Goal: Task Accomplishment & Management: Complete application form

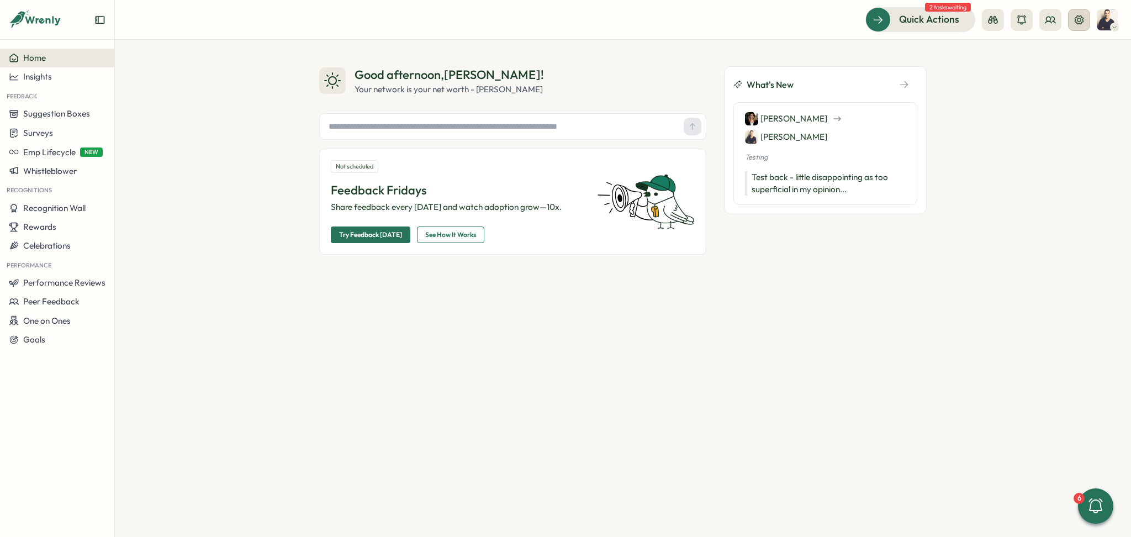
click at [1074, 23] on icon at bounding box center [1078, 19] width 11 height 11
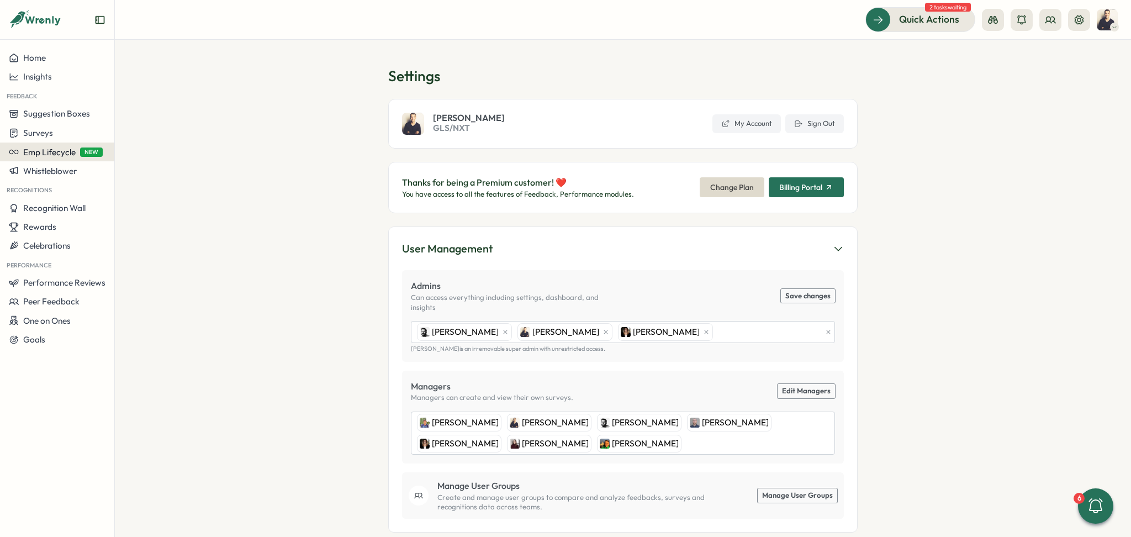
drag, startPoint x: 68, startPoint y: 152, endPoint x: 49, endPoint y: 149, distance: 20.2
click at [49, 149] on span "Emp Lifecycle" at bounding box center [49, 152] width 52 height 10
click at [57, 153] on span "Emp Lifecycle" at bounding box center [49, 152] width 52 height 10
click at [134, 150] on div "Create New" at bounding box center [149, 152] width 45 height 12
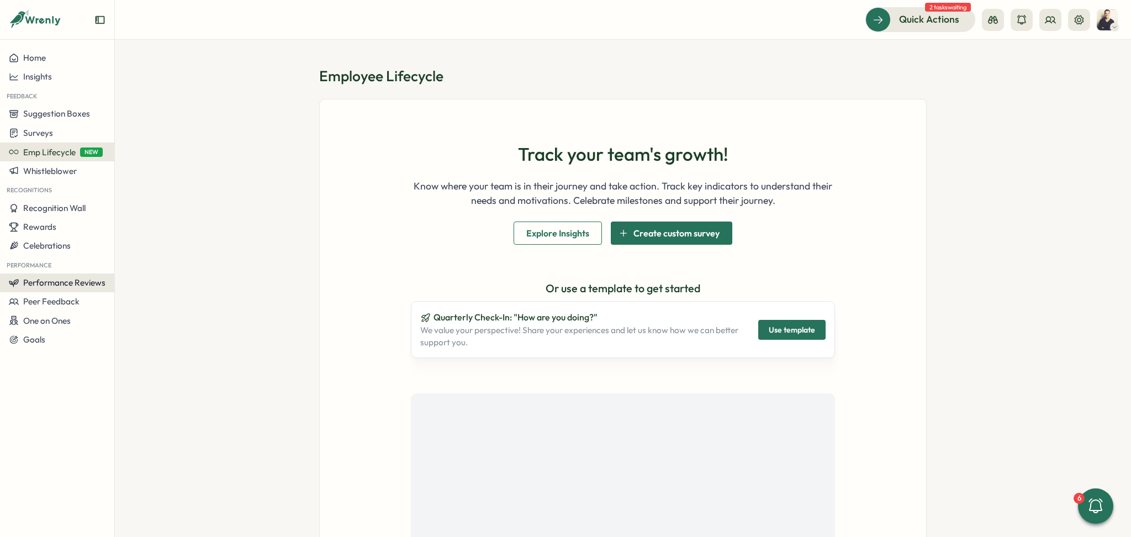
click at [66, 288] on button "Performance Reviews" at bounding box center [57, 282] width 114 height 19
click at [1077, 19] on icon at bounding box center [1078, 19] width 9 height 9
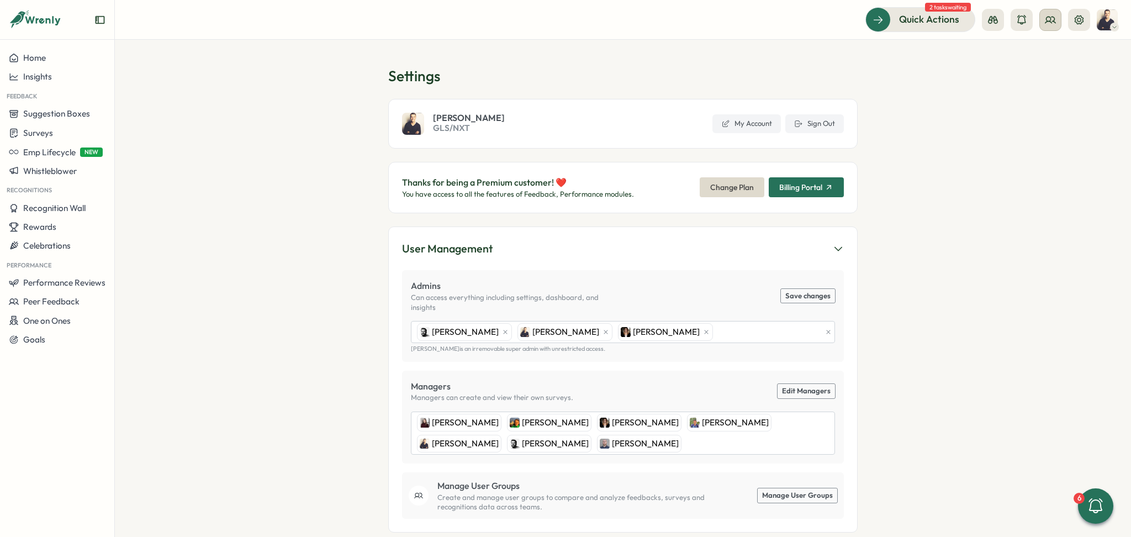
click at [1050, 17] on icon at bounding box center [1050, 19] width 11 height 11
click at [1062, 51] on div "Org Members" at bounding box center [1051, 55] width 70 height 12
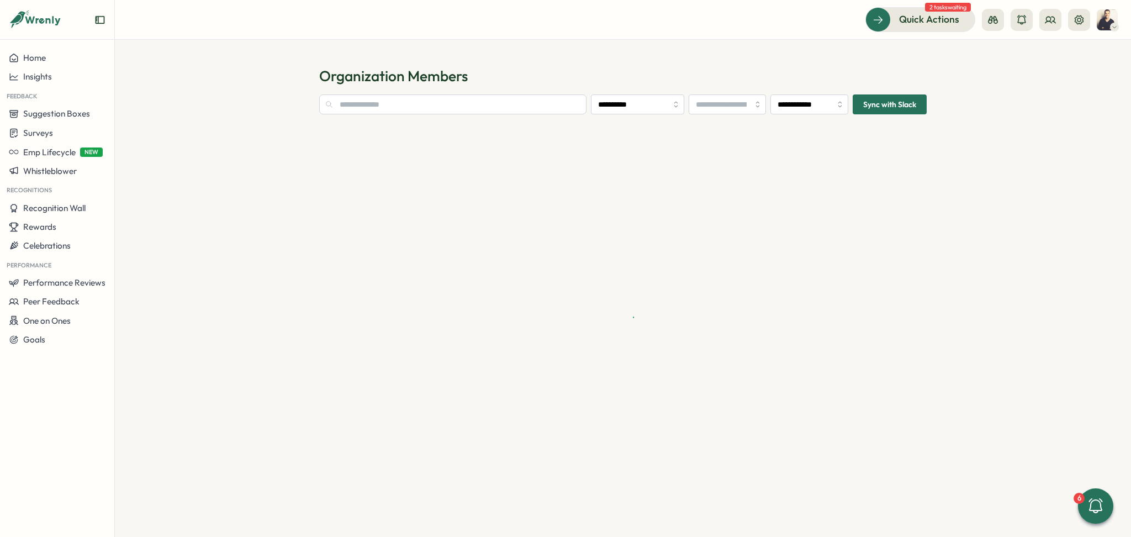
type input "**********"
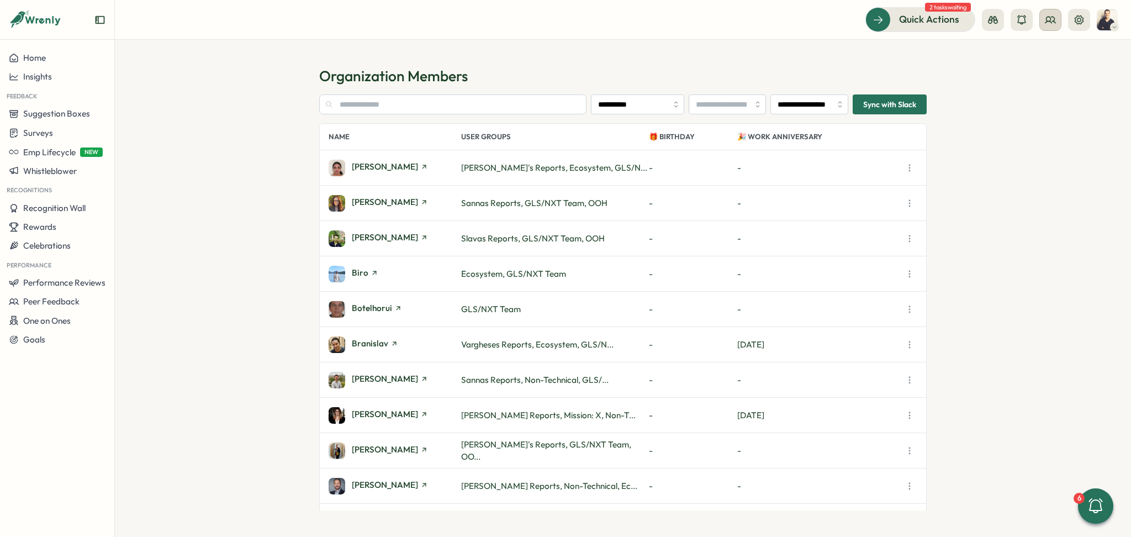
click at [1051, 21] on icon at bounding box center [1050, 19] width 11 height 11
click at [1043, 72] on div "User Groups" at bounding box center [1051, 76] width 70 height 12
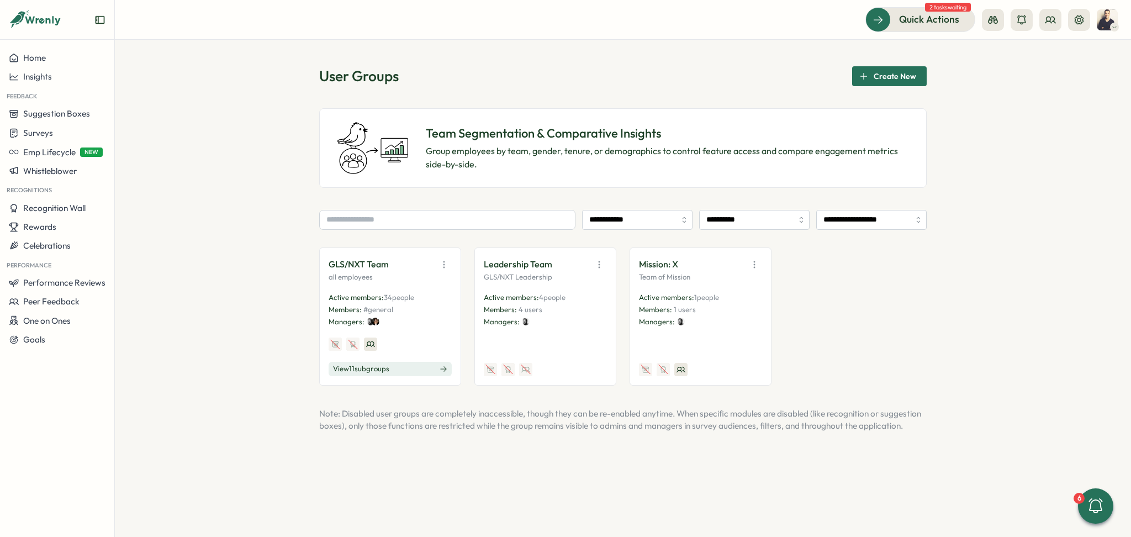
click at [378, 368] on span "View 11 sub groups" at bounding box center [361, 369] width 56 height 10
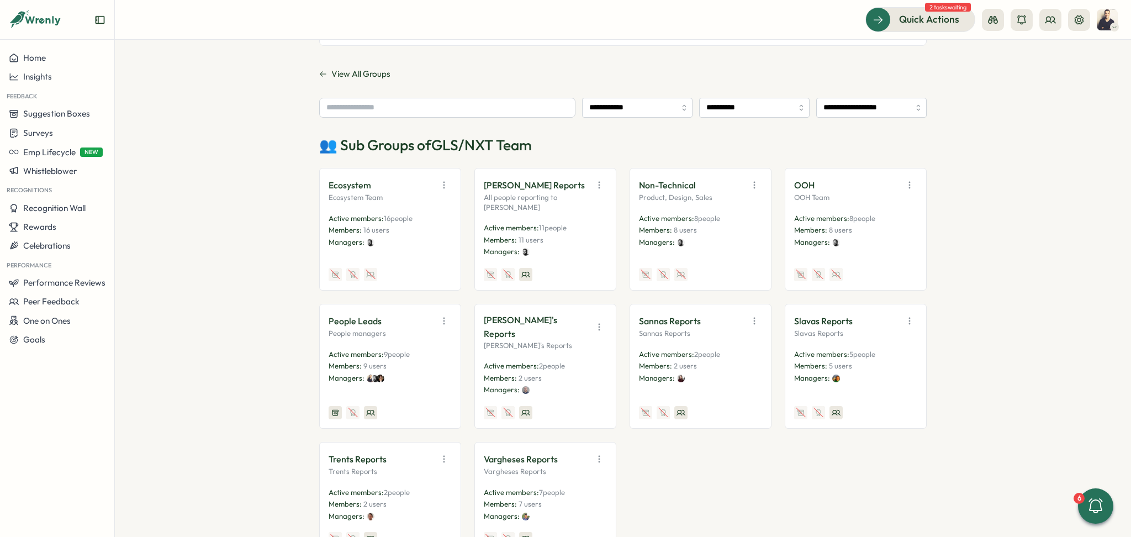
scroll to position [147, 0]
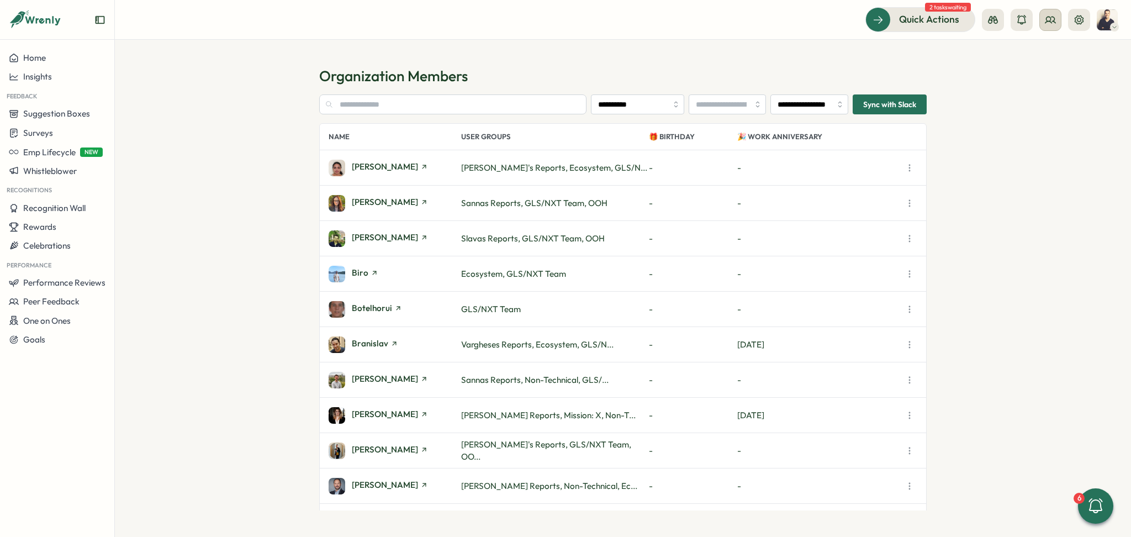
click at [1046, 18] on circle at bounding box center [1048, 19] width 4 height 4
click at [1040, 71] on div "User Groups" at bounding box center [1051, 76] width 70 height 12
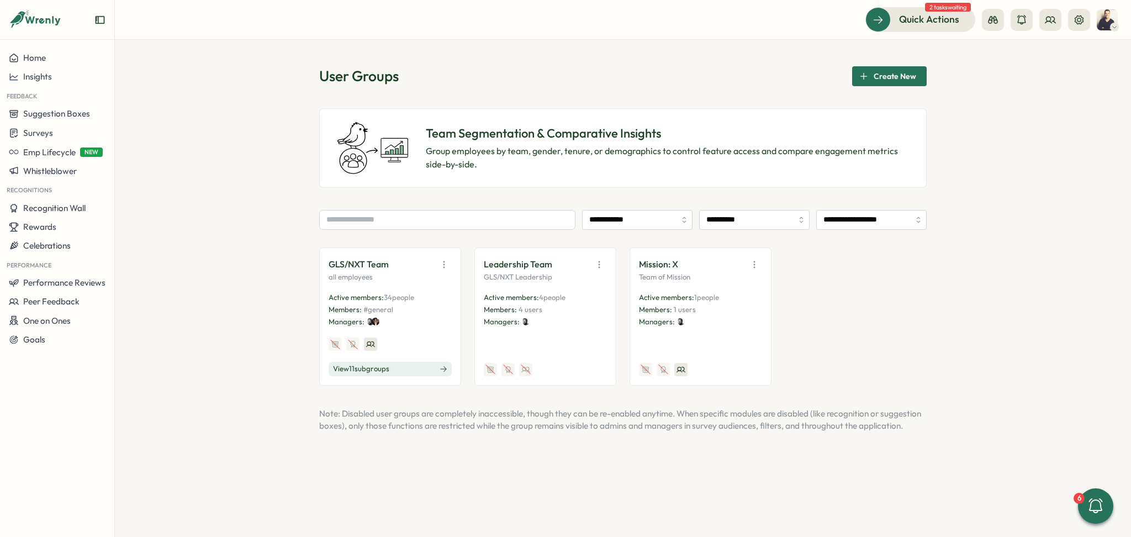
click at [756, 263] on icon "button" at bounding box center [754, 264] width 11 height 11
click at [739, 342] on button "Disable" at bounding box center [726, 345] width 70 height 19
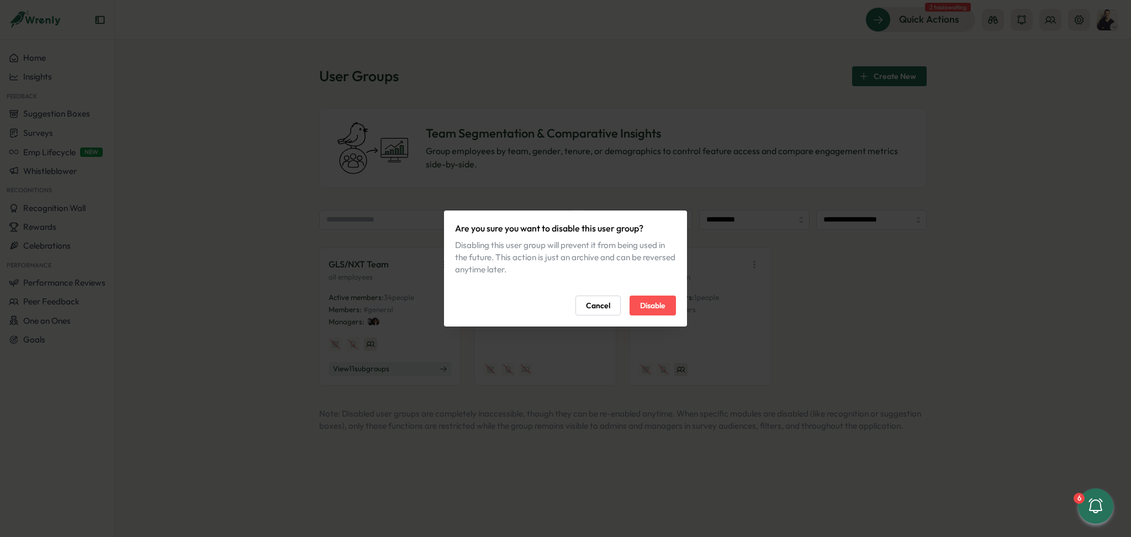
click at [660, 307] on span "Disable" at bounding box center [652, 305] width 25 height 19
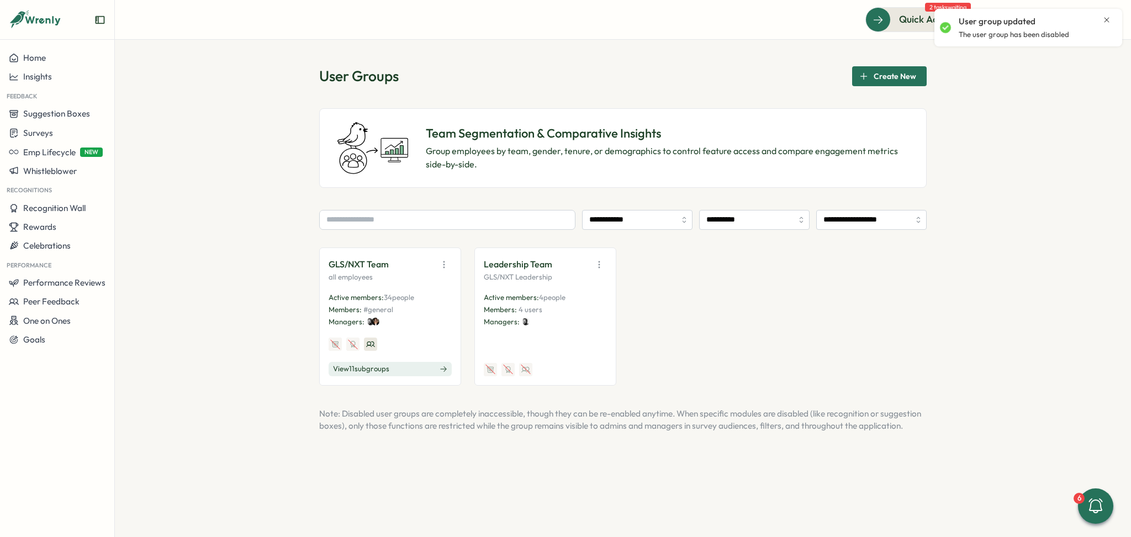
click at [1107, 15] on icon "Close notification" at bounding box center [1106, 19] width 9 height 9
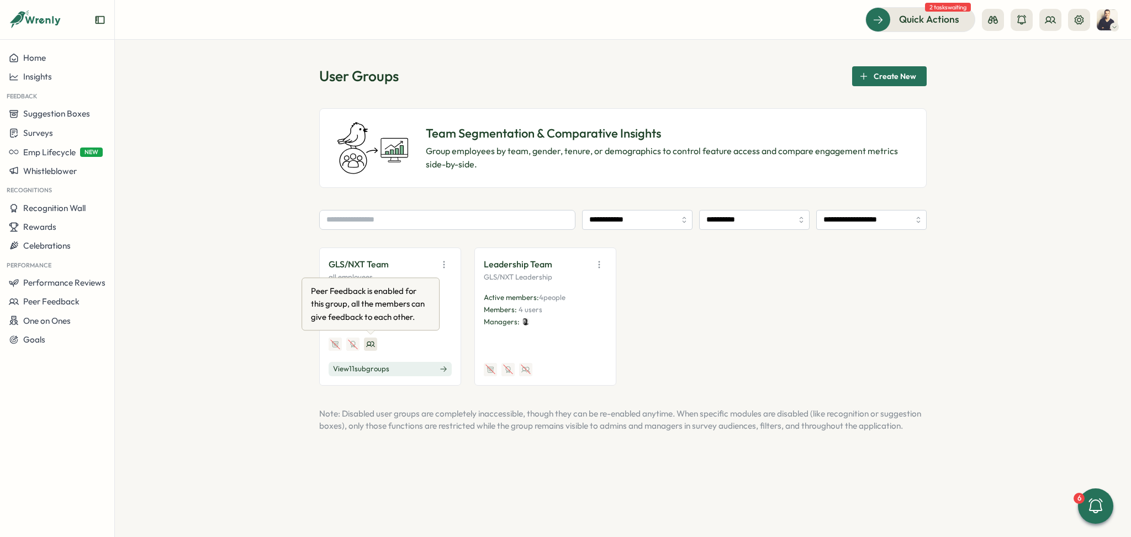
click at [371, 283] on div "Peer Feedback is enabled for this group, all the members can give feedback to e…" at bounding box center [371, 303] width 124 height 43
click at [442, 260] on icon "button" at bounding box center [443, 264] width 11 height 11
click at [430, 305] on button "Edit" at bounding box center [416, 307] width 70 height 19
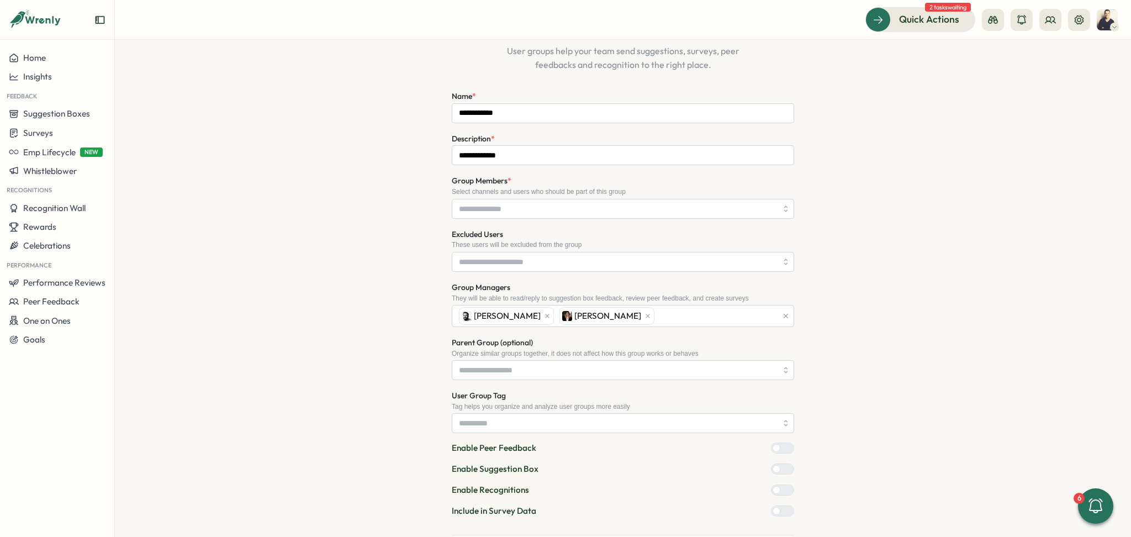
scroll to position [126, 0]
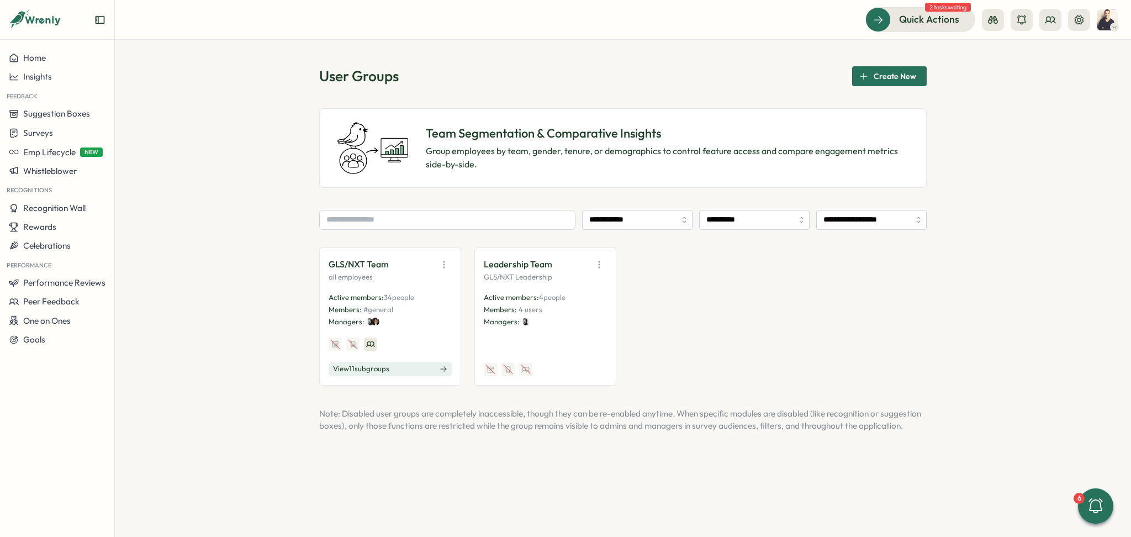
click at [362, 374] on button "View 11 sub groups" at bounding box center [390, 369] width 123 height 14
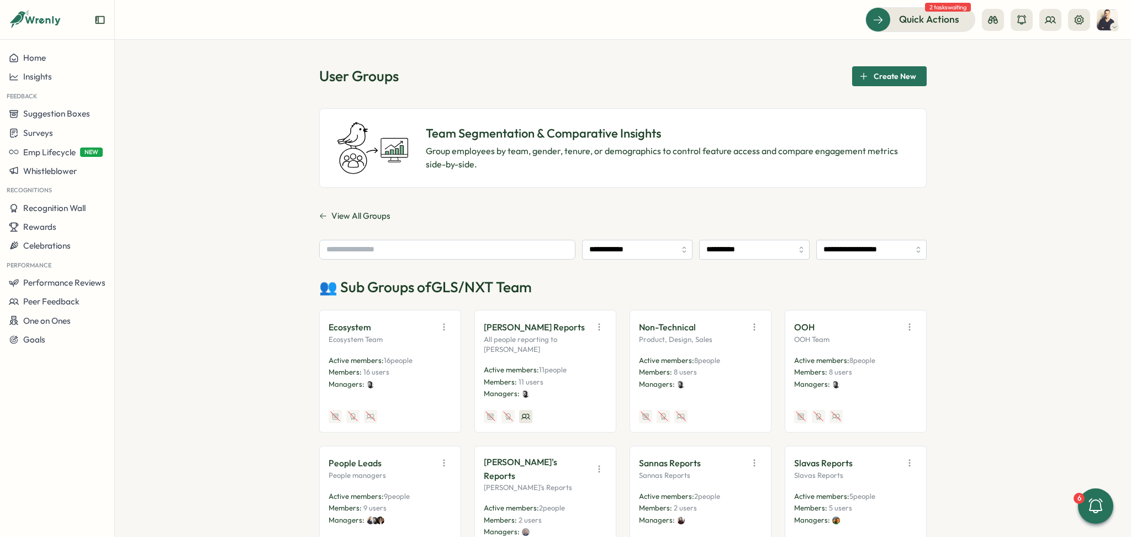
click at [903, 81] on span "Create New" at bounding box center [894, 76] width 43 height 19
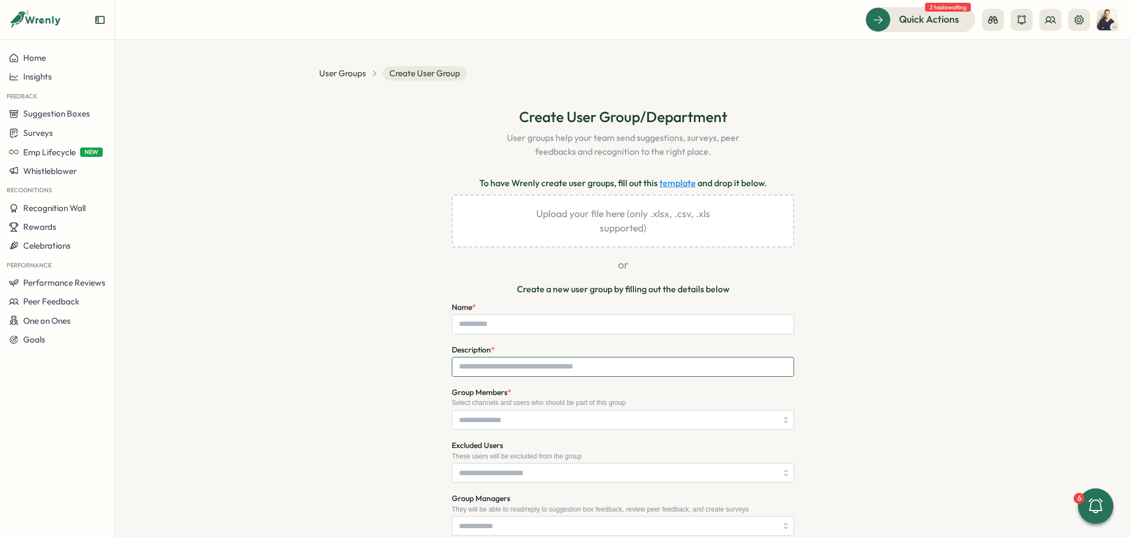
click at [525, 366] on input "Description *" at bounding box center [623, 367] width 342 height 20
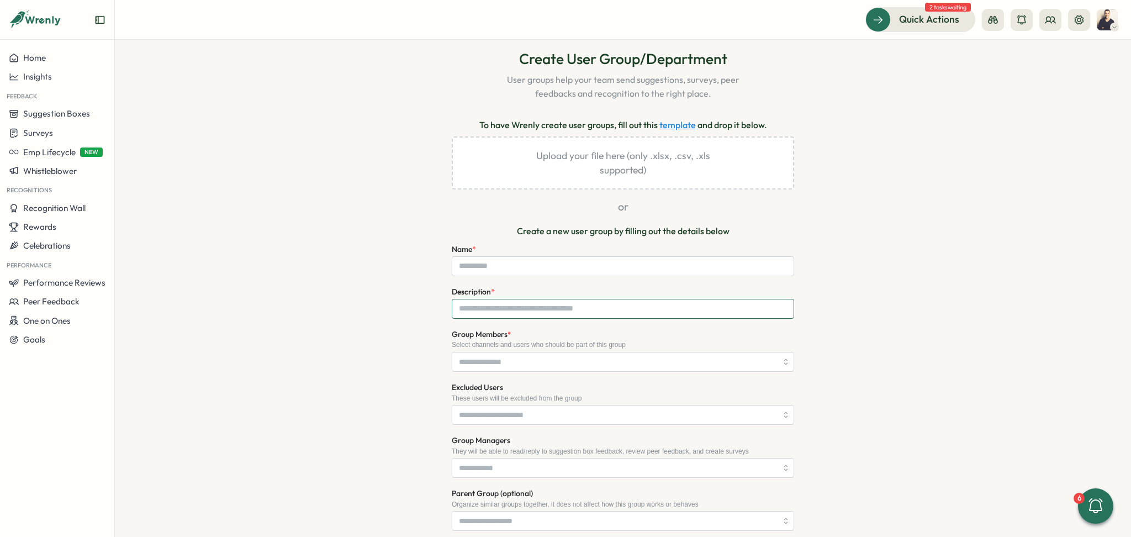
scroll to position [147, 0]
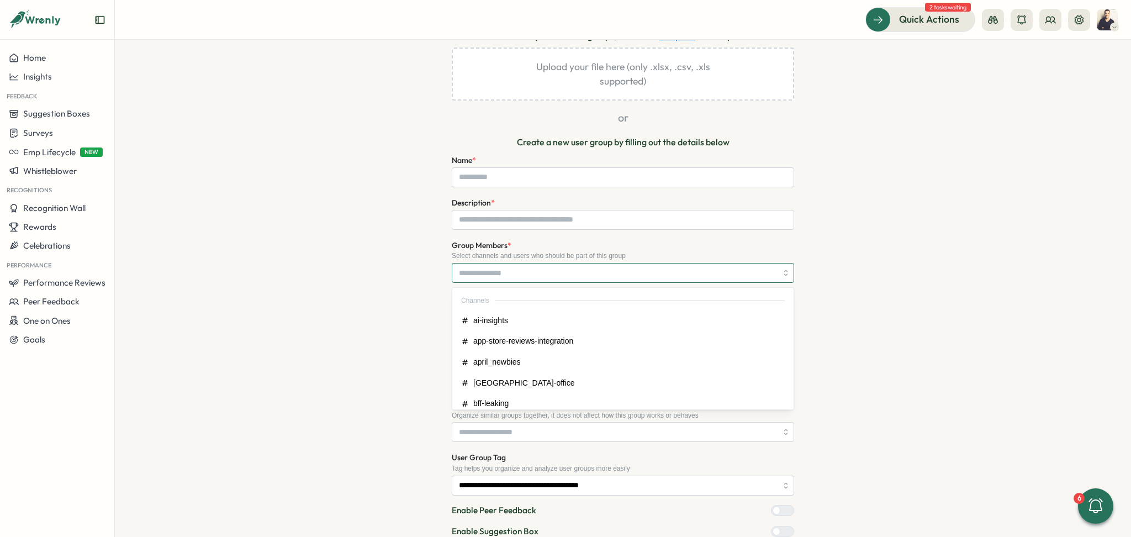
click at [481, 268] on input "Group Members *" at bounding box center [618, 272] width 318 height 19
click at [391, 269] on div "Create User Group/Department User groups help your team send suggestions, surve…" at bounding box center [622, 297] width 607 height 675
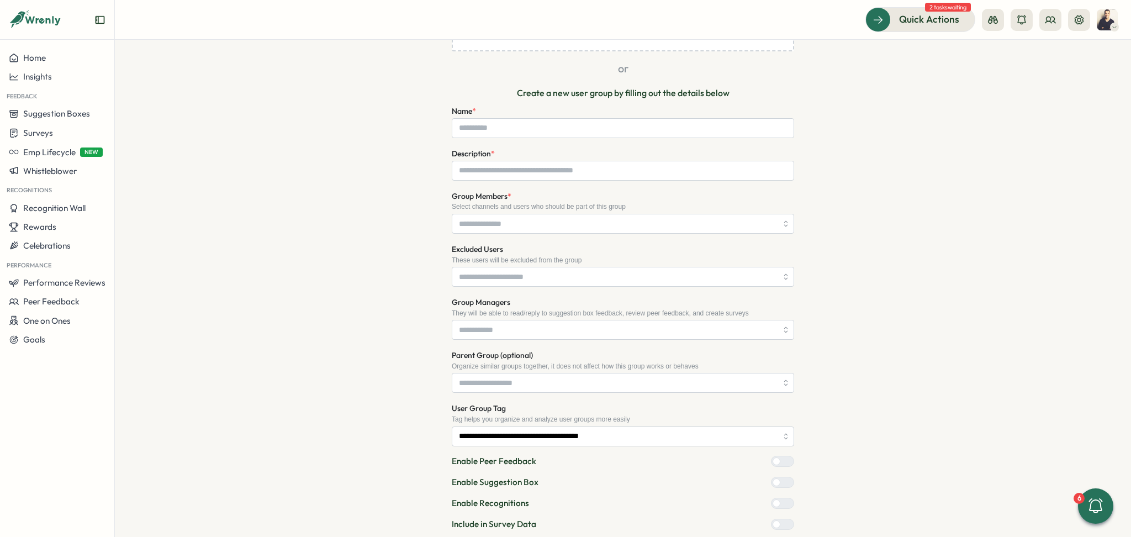
scroll to position [269, 0]
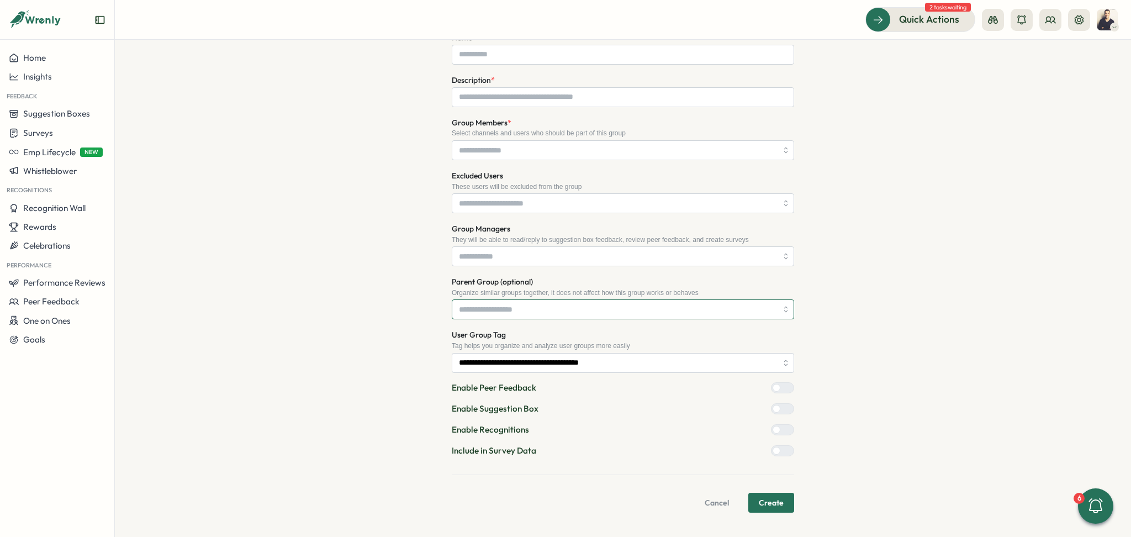
click at [547, 309] on input "Parent Group (optional)" at bounding box center [623, 309] width 342 height 20
click at [377, 282] on div "**********" at bounding box center [622, 175] width 607 height 675
click at [689, 356] on input "**********" at bounding box center [623, 363] width 342 height 20
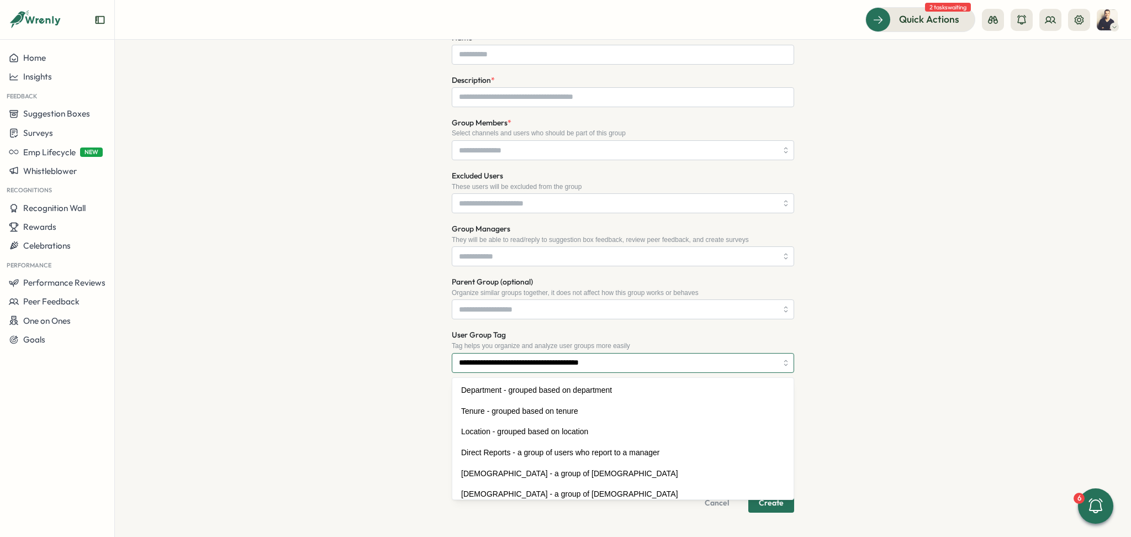
scroll to position [82, 0]
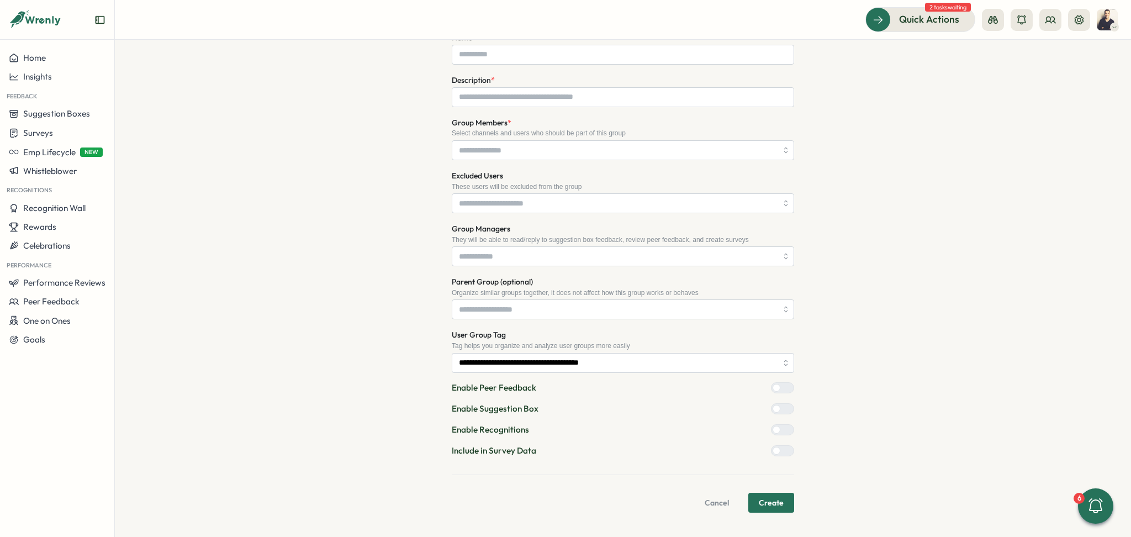
click at [321, 310] on div "**********" at bounding box center [622, 175] width 607 height 675
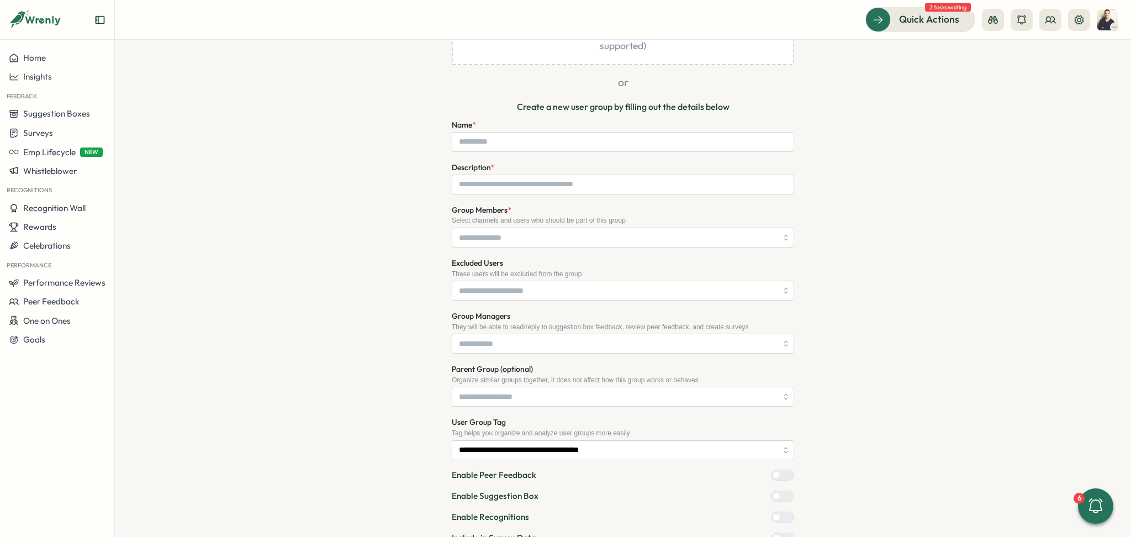
scroll to position [0, 0]
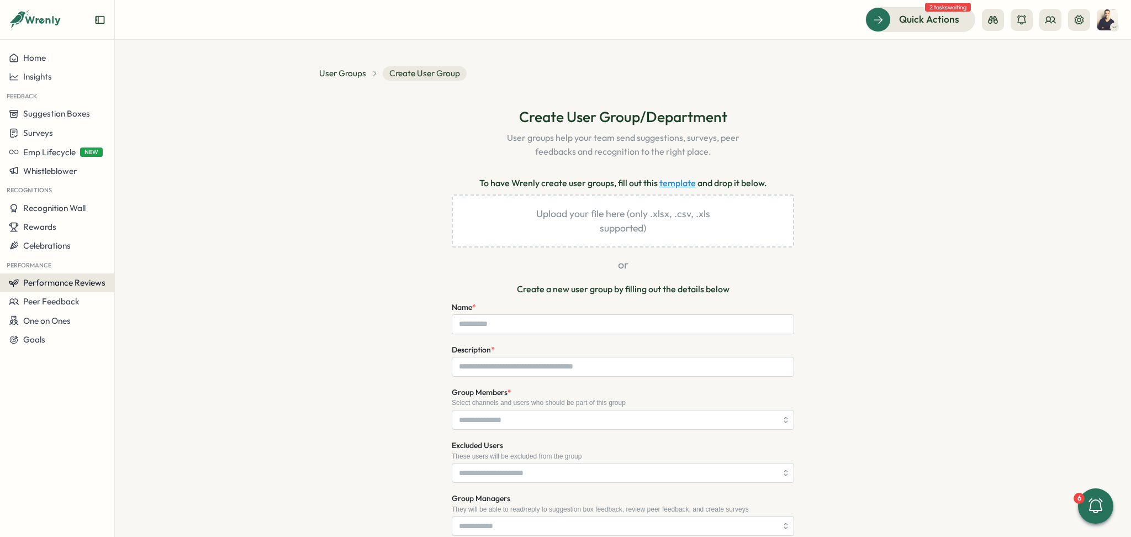
click at [55, 283] on span "Performance Reviews" at bounding box center [64, 282] width 82 height 10
click at [183, 303] on div "Create New Review" at bounding box center [165, 304] width 73 height 12
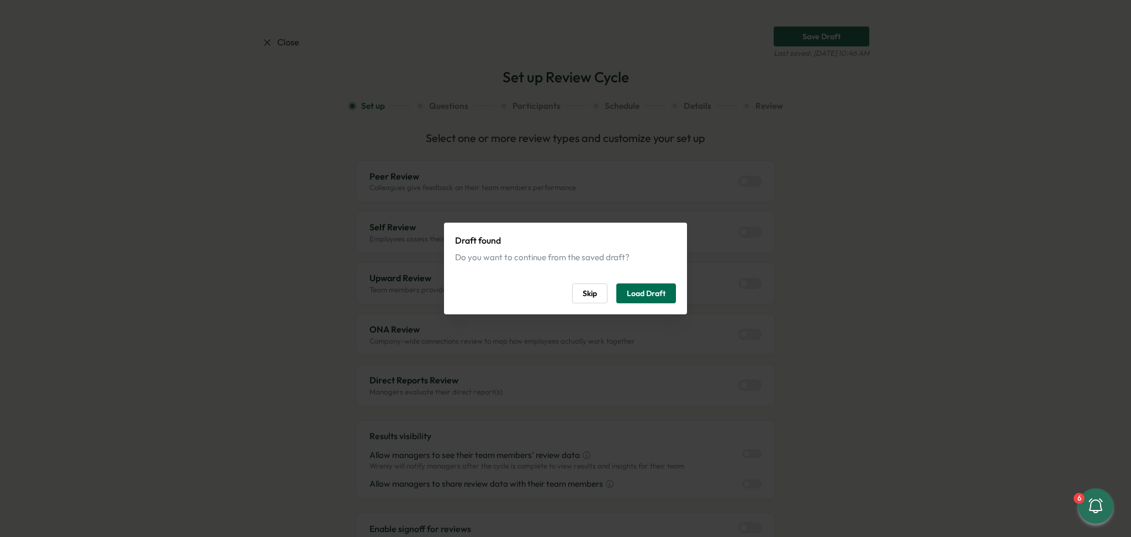
click at [656, 285] on span "Load Draft" at bounding box center [646, 293] width 39 height 19
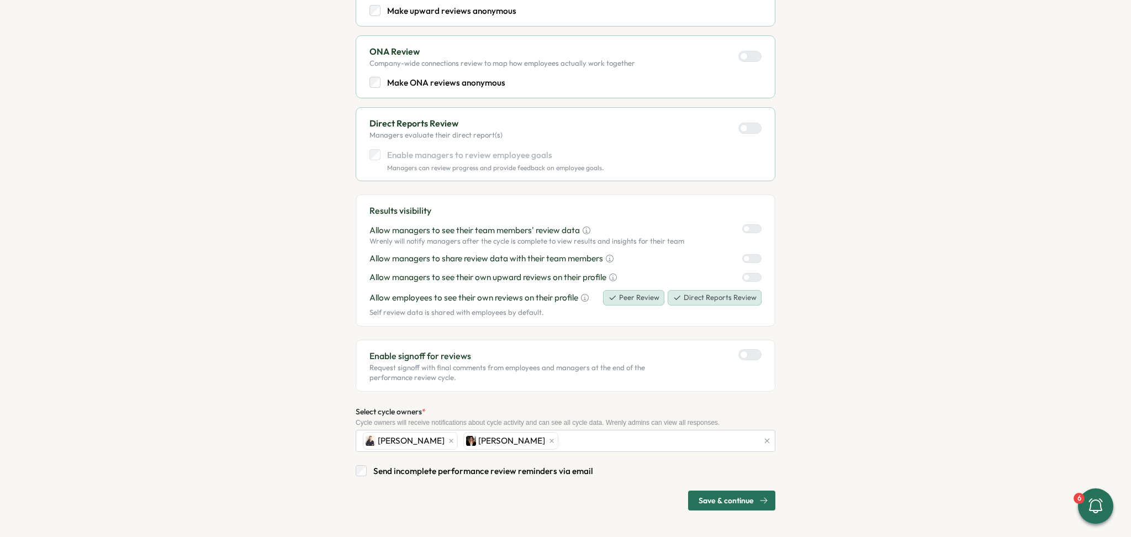
click at [759, 499] on icon "button" at bounding box center [763, 500] width 9 height 9
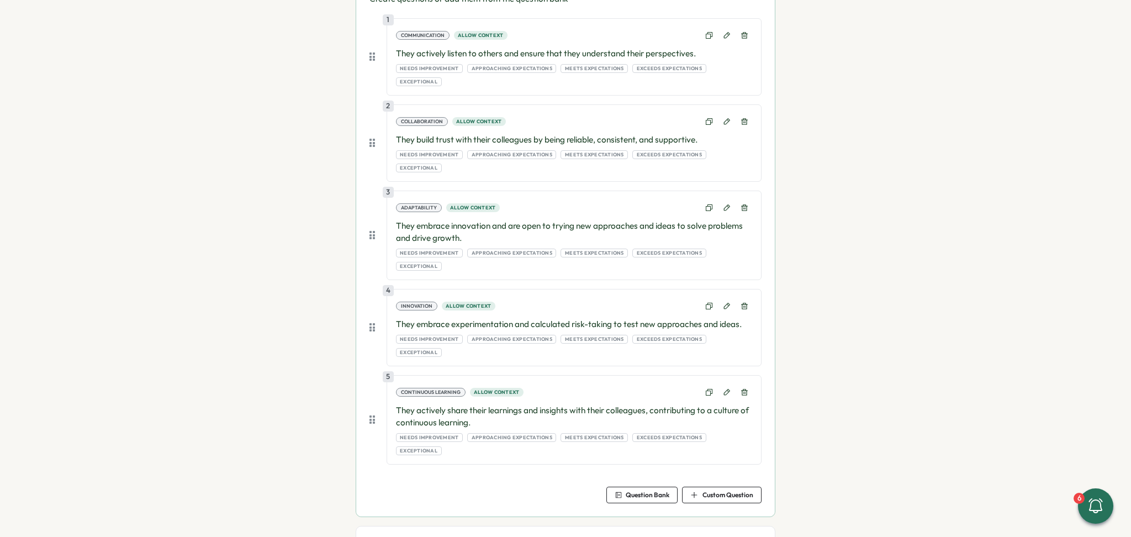
scroll to position [444, 0]
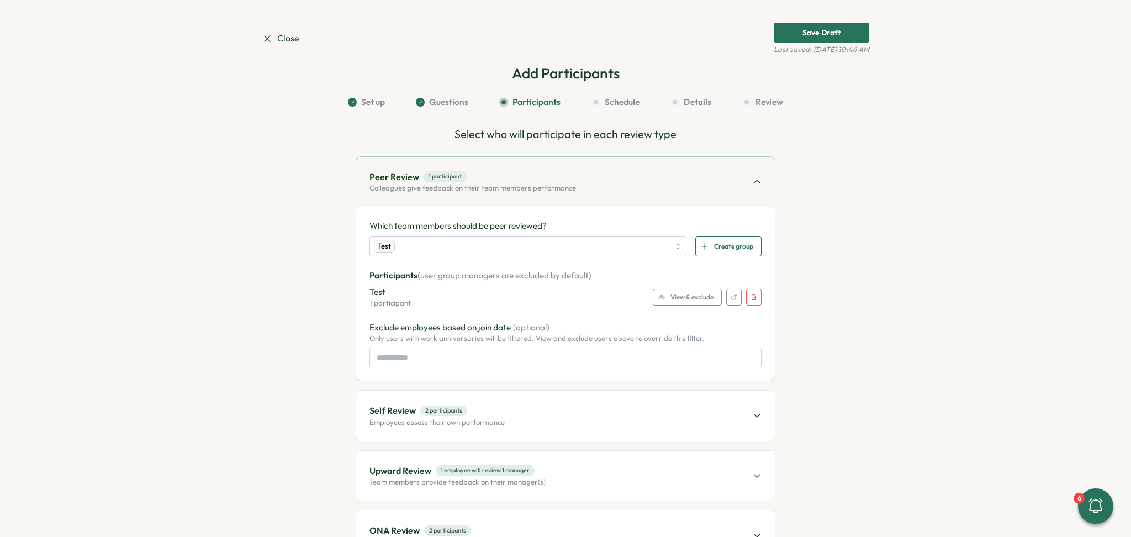
scroll to position [0, 0]
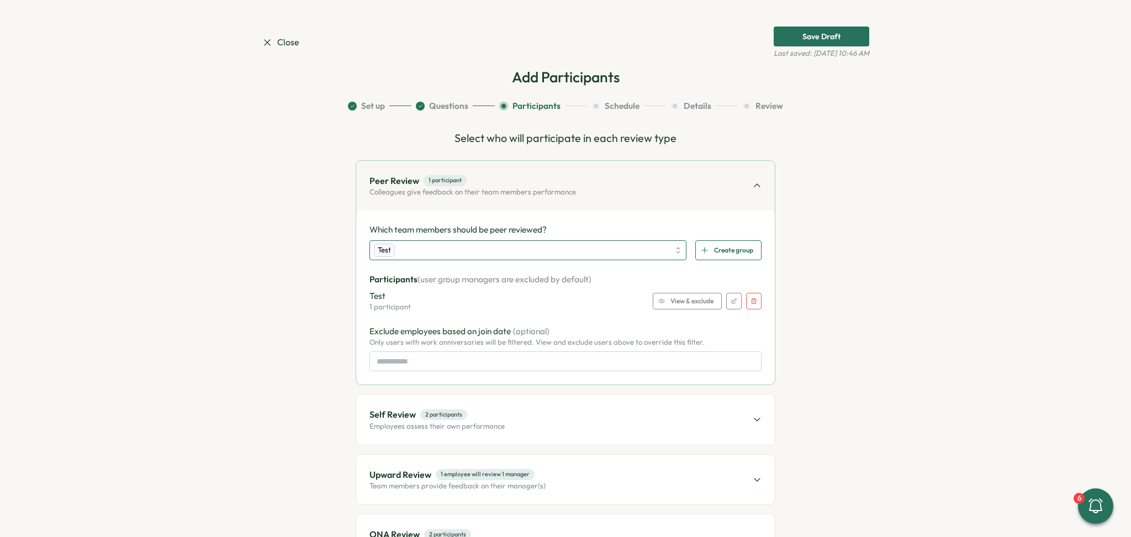
click at [458, 249] on div "Test" at bounding box center [521, 250] width 295 height 19
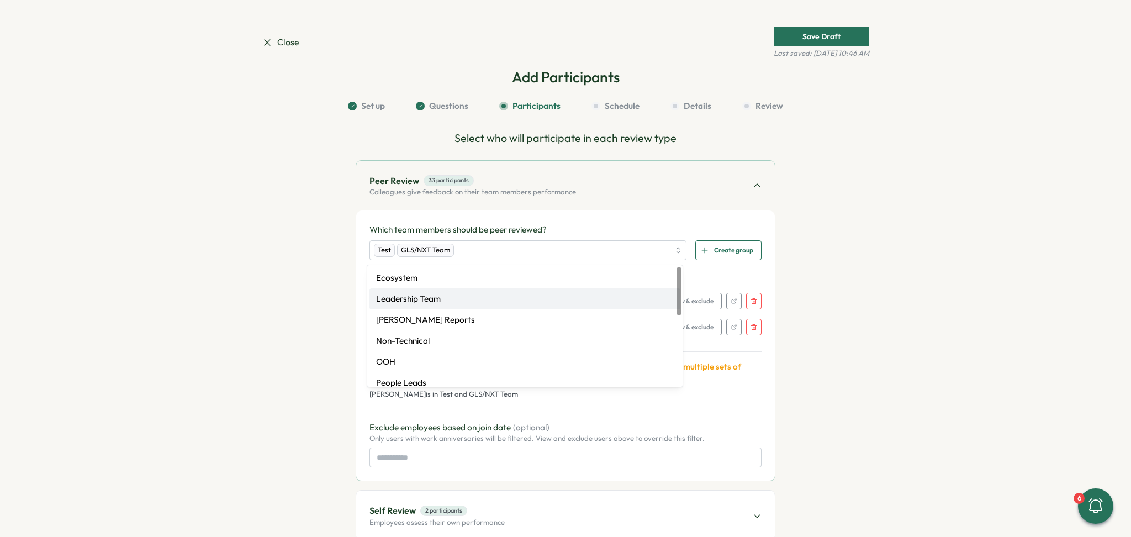
click at [310, 235] on section "Set up Questions Participants Schedule Details Review Select who will participa…" at bounding box center [565, 427] width 607 height 654
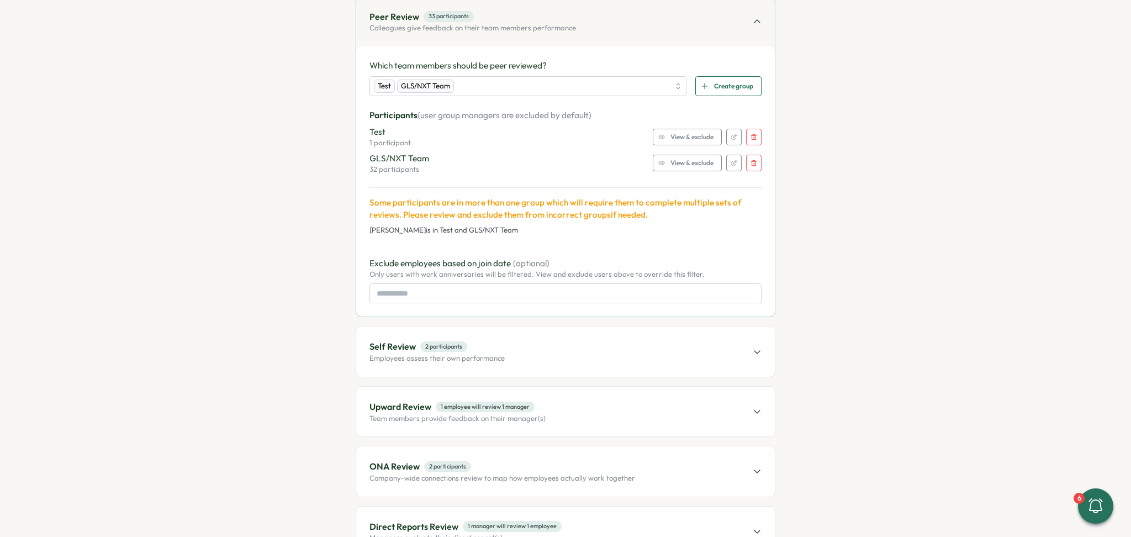
click at [708, 276] on div "Peer Review 33 participants Colleagues give feedback on their team members perf…" at bounding box center [566, 276] width 420 height 560
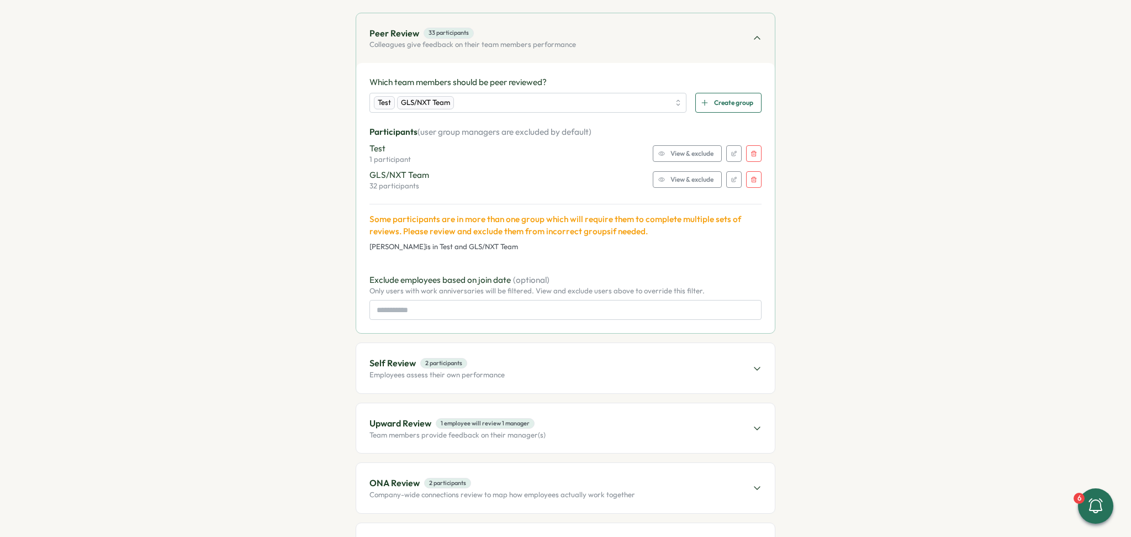
scroll to position [147, 0]
click at [727, 345] on div "Self Review 2 participants Employees assess their own performance" at bounding box center [565, 368] width 419 height 50
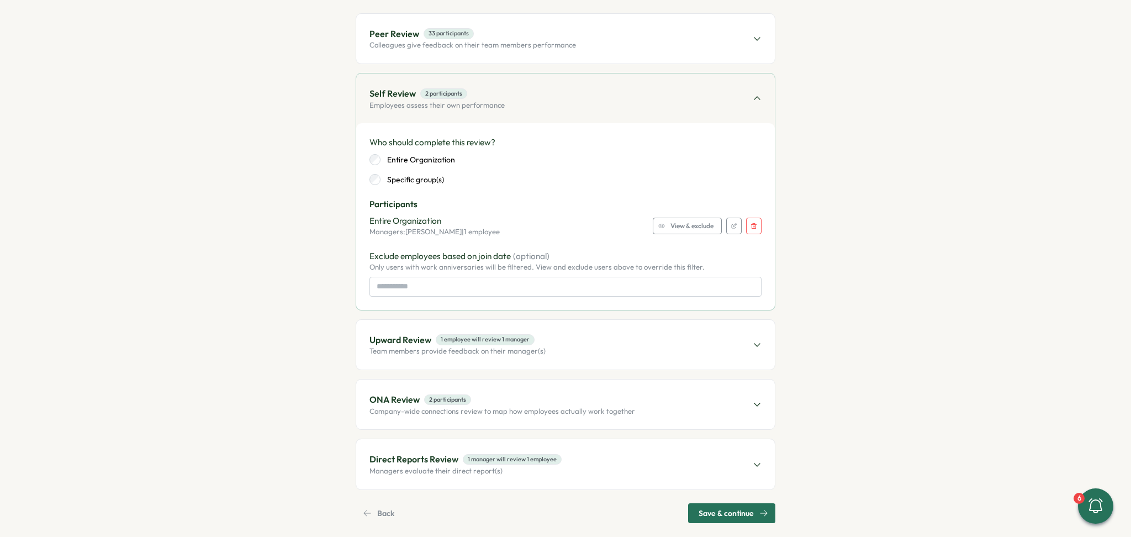
click at [407, 178] on label "Specific group(s)" at bounding box center [411, 179] width 63 height 11
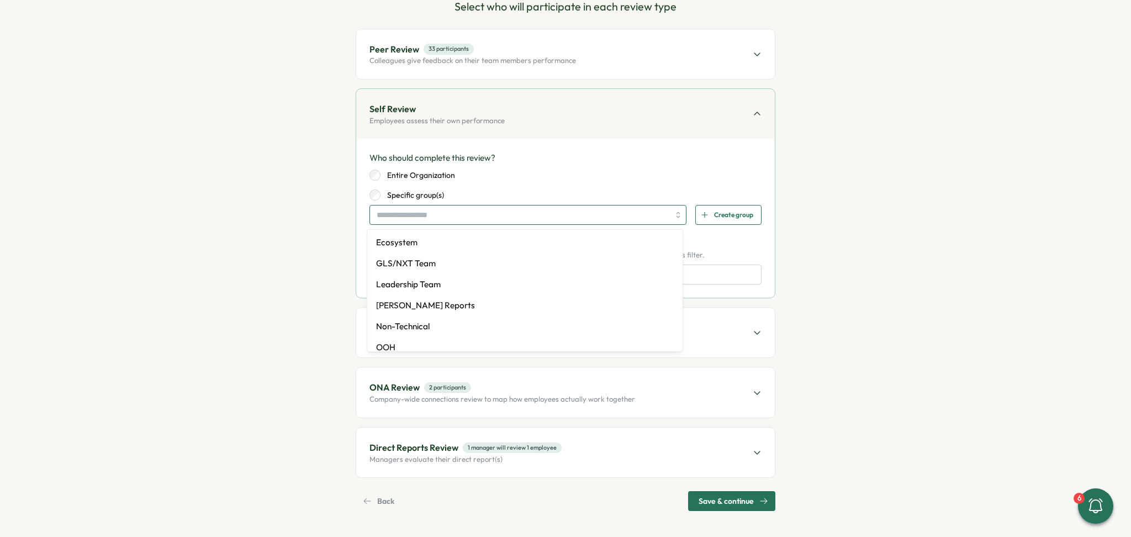
click at [449, 218] on input "search" at bounding box center [523, 214] width 293 height 19
click at [183, 251] on section "Close Save Draft Last saved: [DATE] 10:46 AM Add Participants Set up Questions …" at bounding box center [565, 268] width 1131 height 537
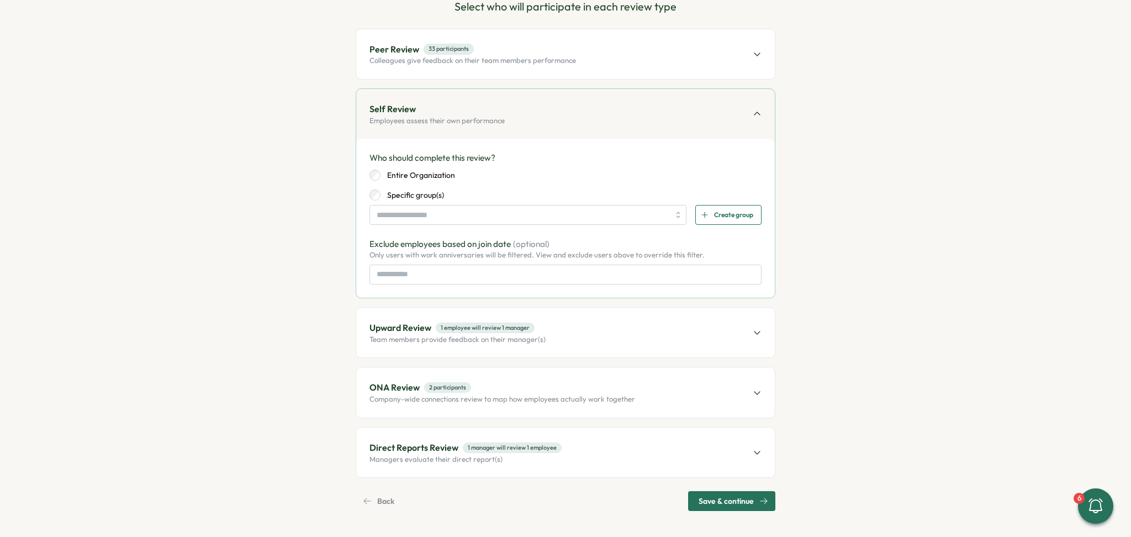
click at [645, 451] on div "Direct Reports Review 1 manager will review 1 employee Managers evaluate their …" at bounding box center [565, 452] width 419 height 50
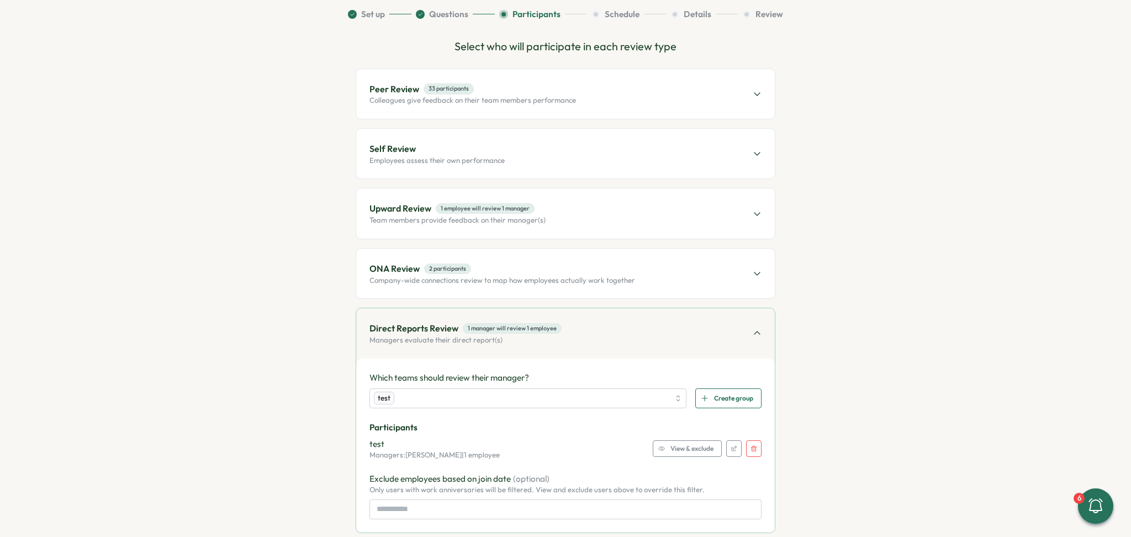
scroll to position [147, 0]
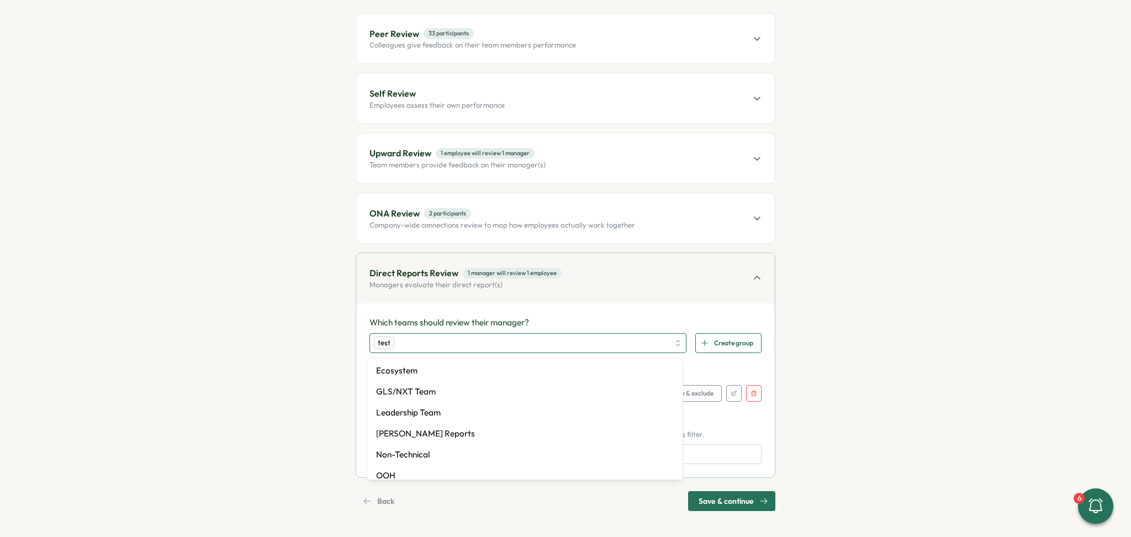
click at [534, 342] on div "test" at bounding box center [521, 342] width 295 height 19
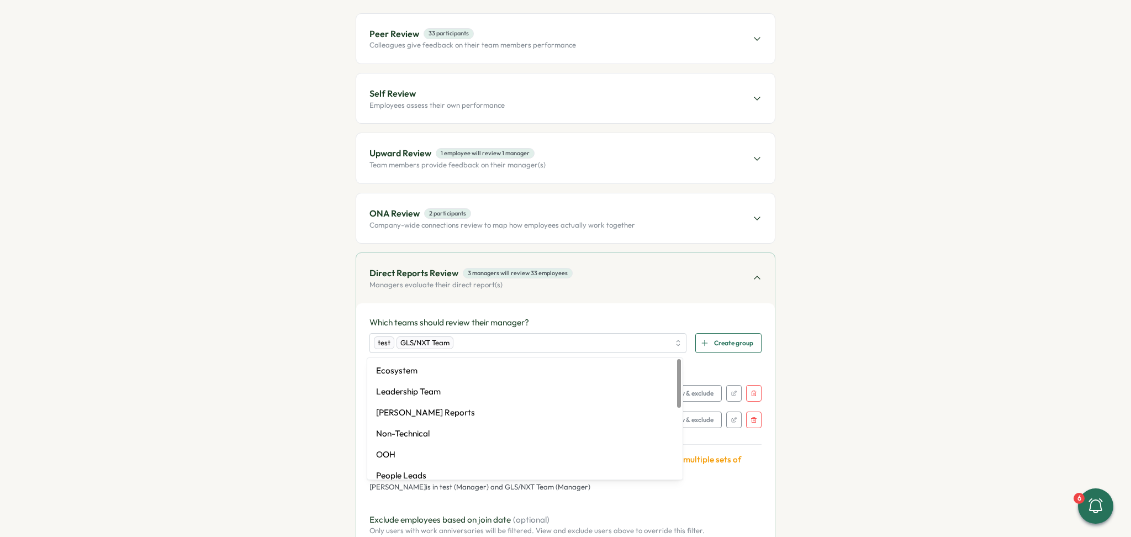
click at [946, 276] on section "Close Save Draft Last saved: [DATE] 10:46 AM Add Participants Set up Questions …" at bounding box center [565, 268] width 1131 height 537
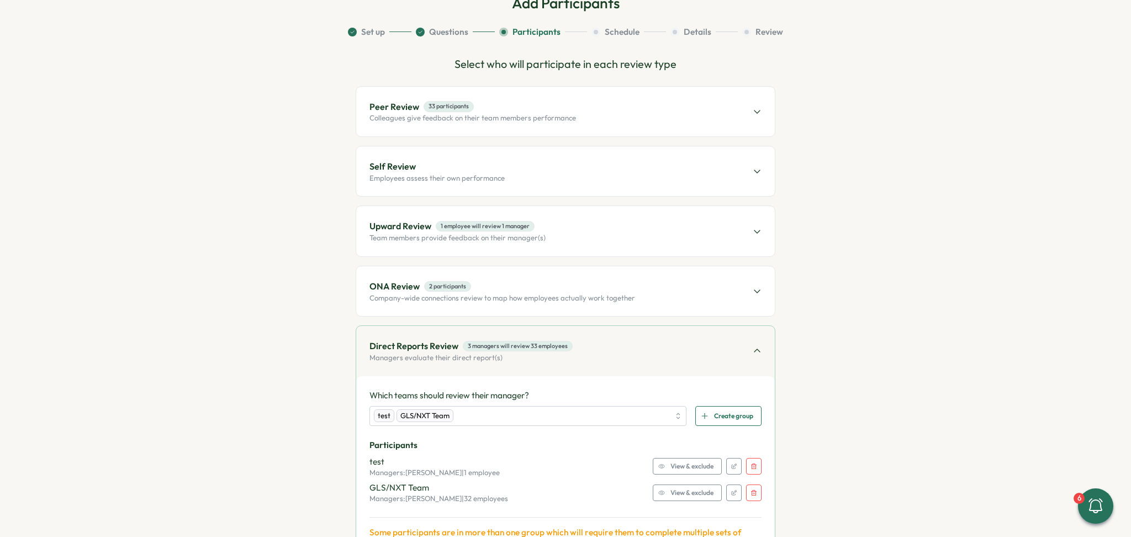
scroll to position [0, 0]
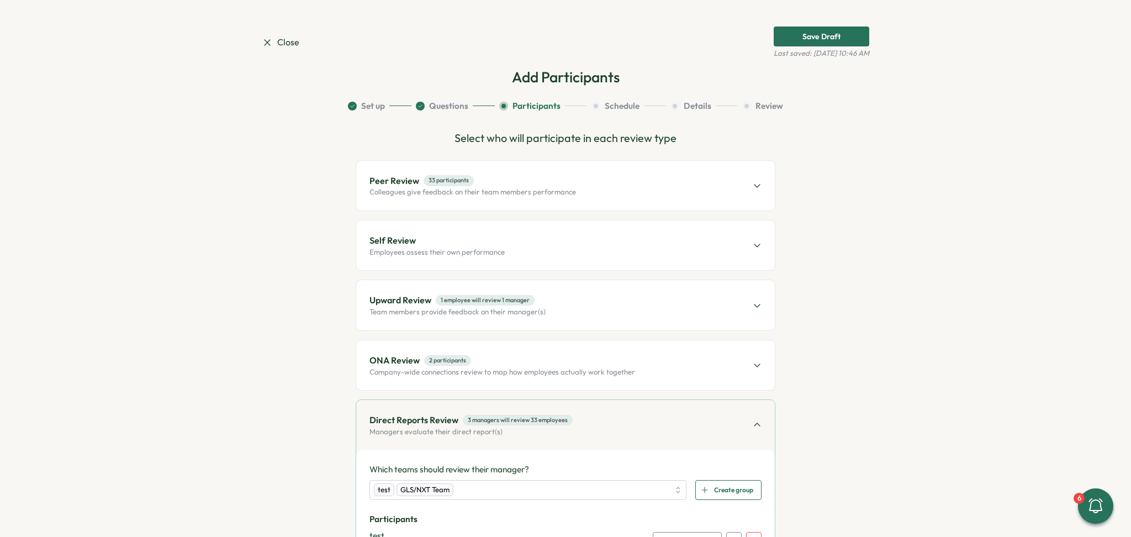
click at [595, 181] on div "Peer Review 33 participants Colleagues give feedback on their team members perf…" at bounding box center [565, 186] width 419 height 50
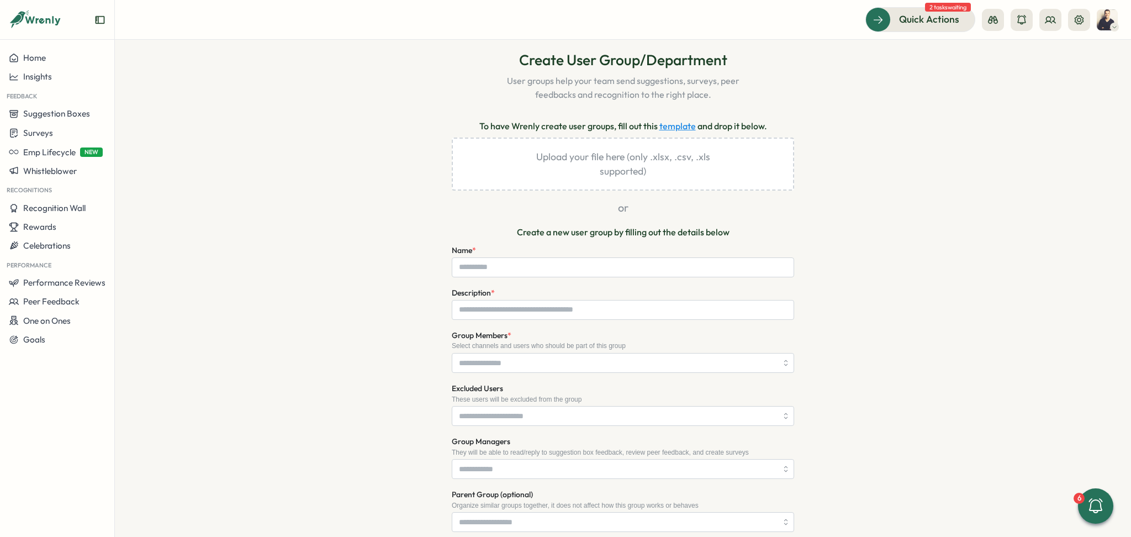
scroll to position [147, 0]
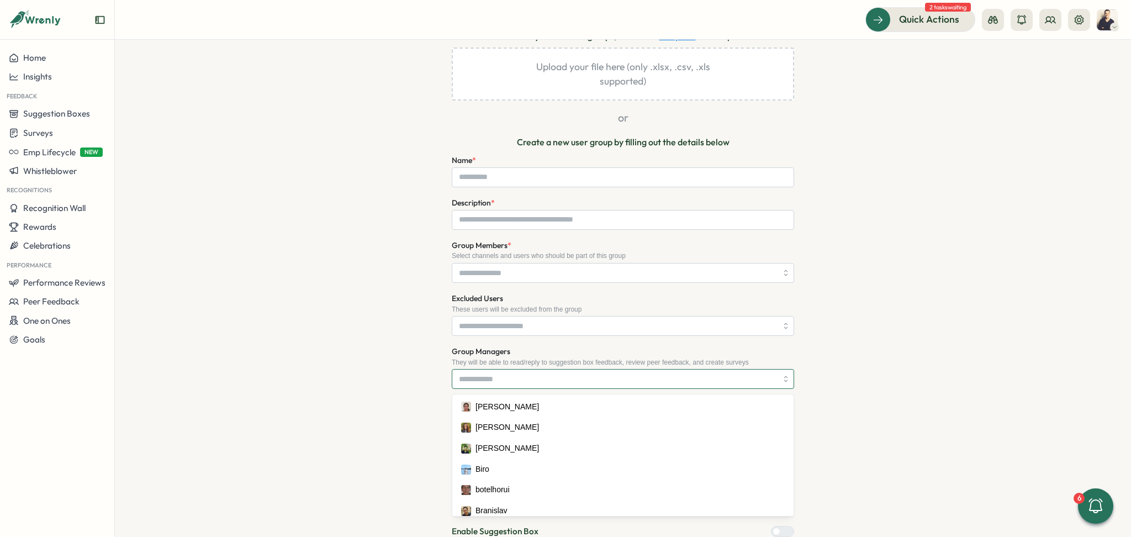
click at [508, 374] on input "Group Managers" at bounding box center [618, 378] width 318 height 19
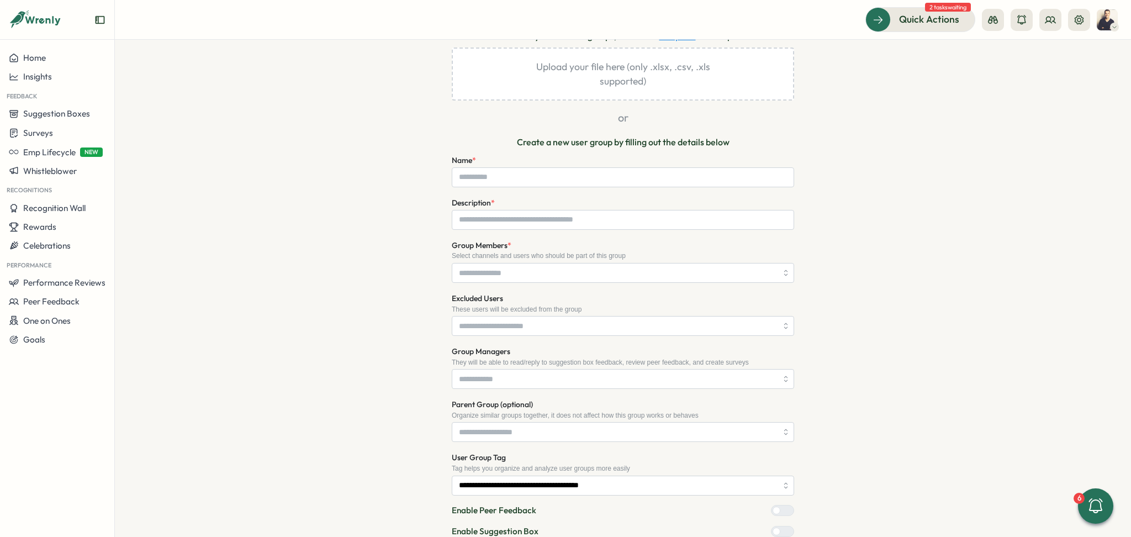
click at [877, 272] on div "**********" at bounding box center [622, 297] width 607 height 675
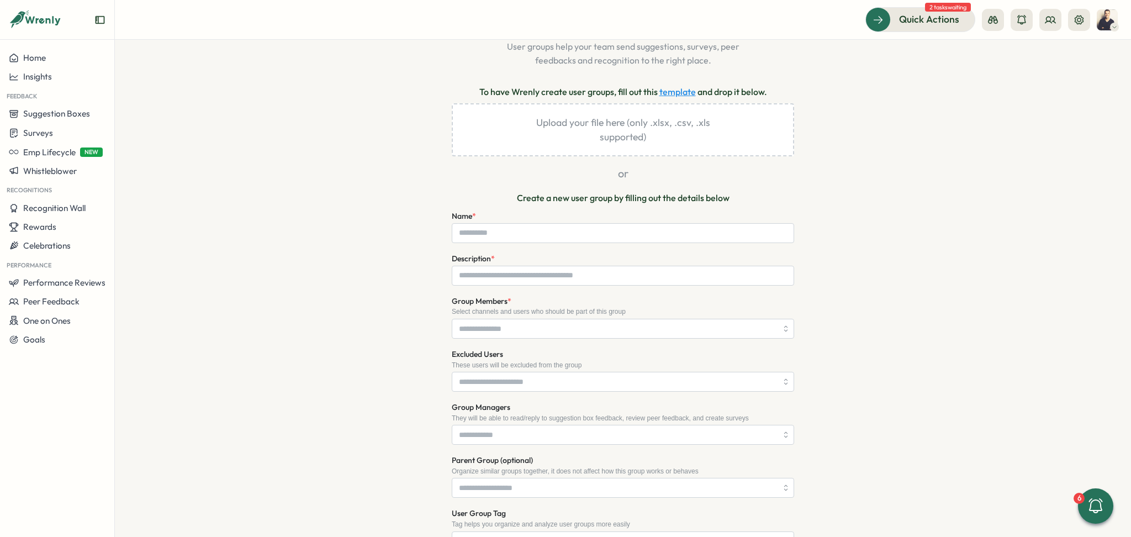
scroll to position [0, 0]
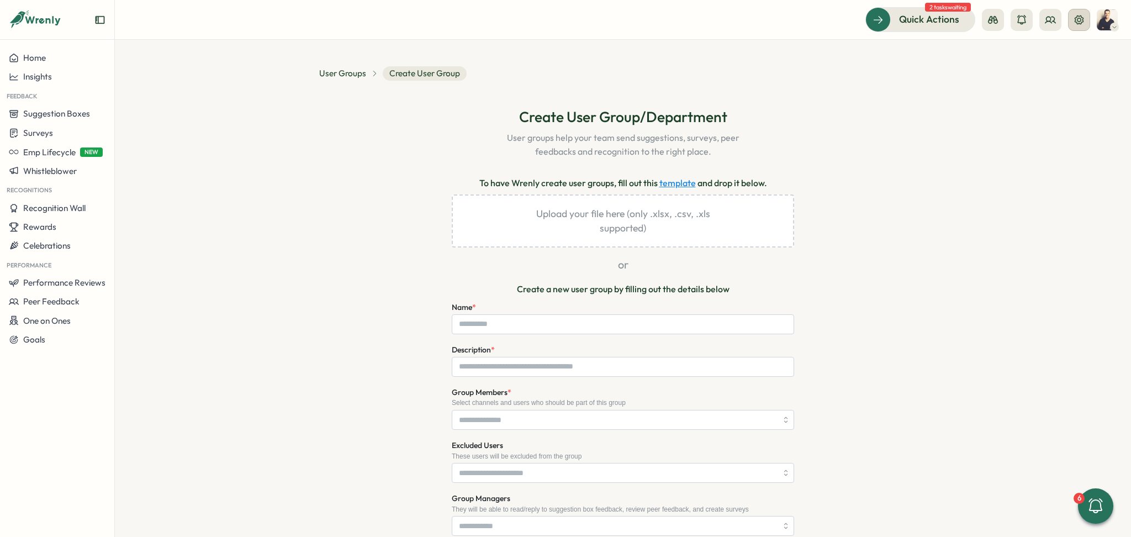
click at [1076, 19] on icon at bounding box center [1078, 19] width 11 height 11
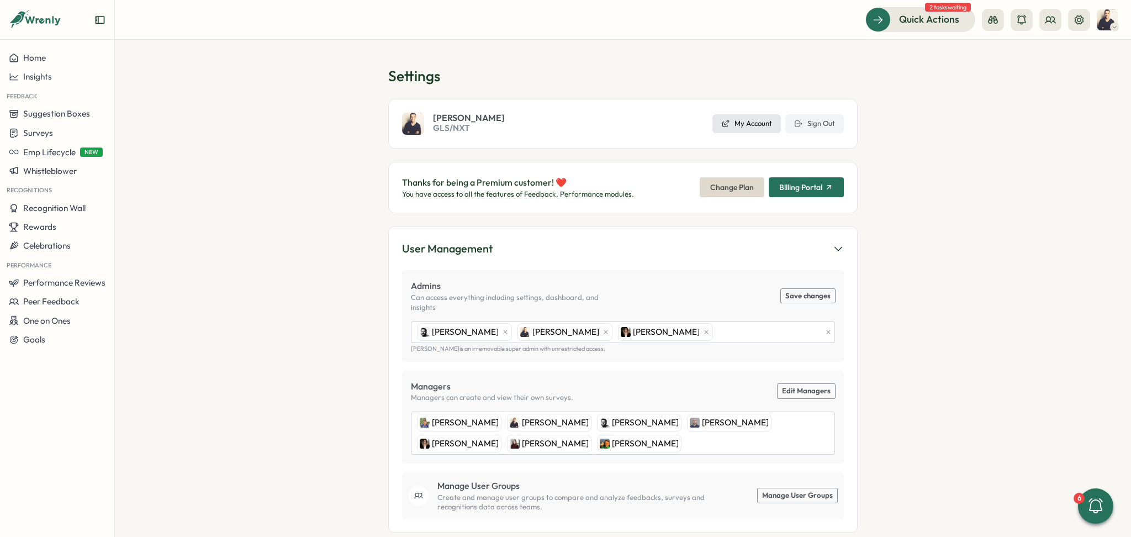
click at [751, 123] on span "My Account" at bounding box center [753, 124] width 38 height 10
